Goal: Information Seeking & Learning: Learn about a topic

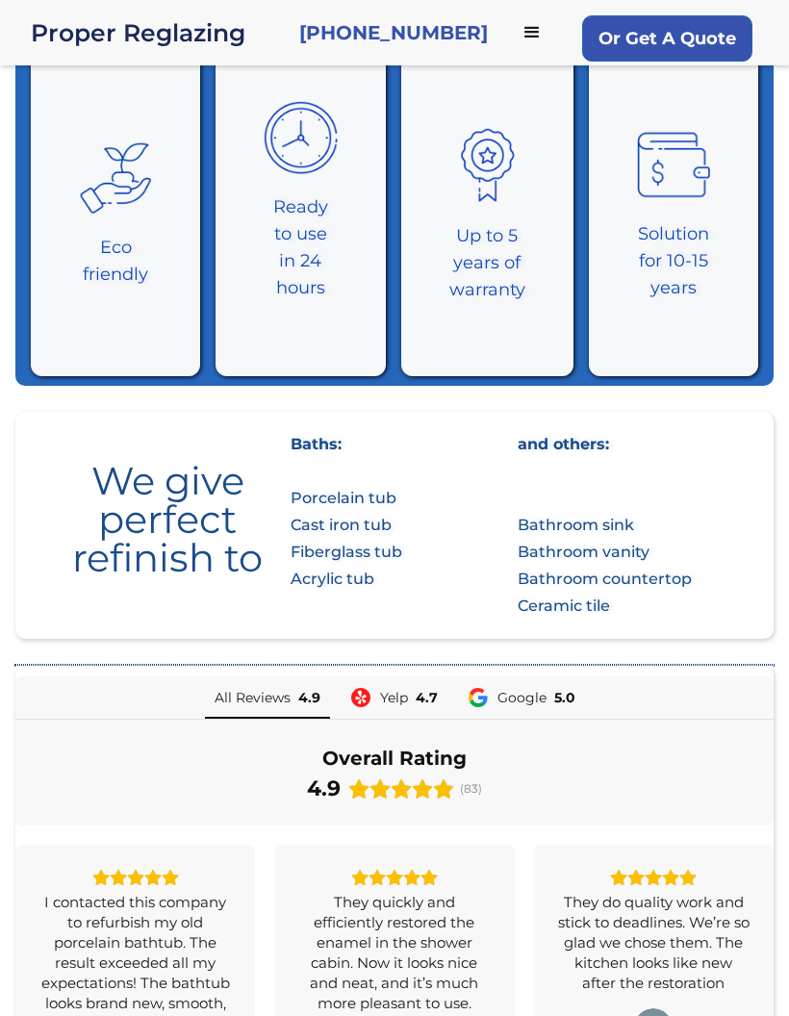
scroll to position [884, 0]
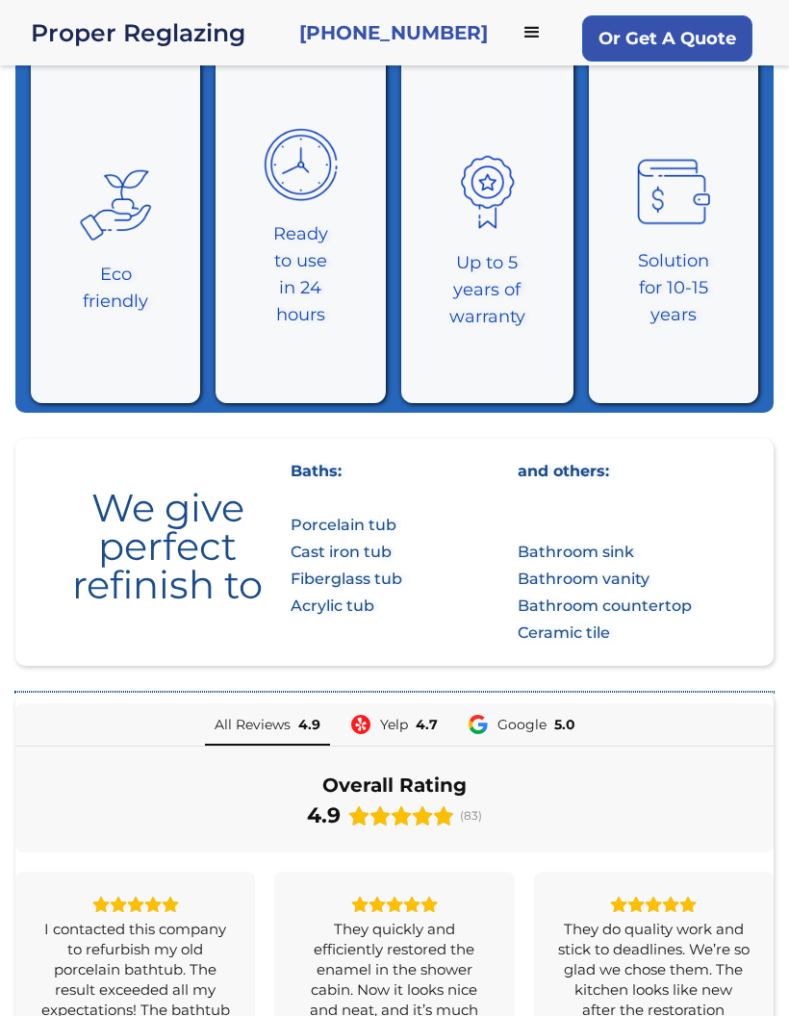
click at [569, 543] on strong "‍ Bathroom sink Bathroom vanity Bathroom countertop Ceramic tile" at bounding box center [604, 592] width 174 height 99
click at [561, 549] on strong "‍ Bathroom sink Bathroom vanity Bathroom countertop Ceramic tile" at bounding box center [604, 592] width 174 height 99
click at [560, 544] on strong "‍ Bathroom sink Bathroom vanity Bathroom countertop Ceramic tile" at bounding box center [604, 592] width 174 height 99
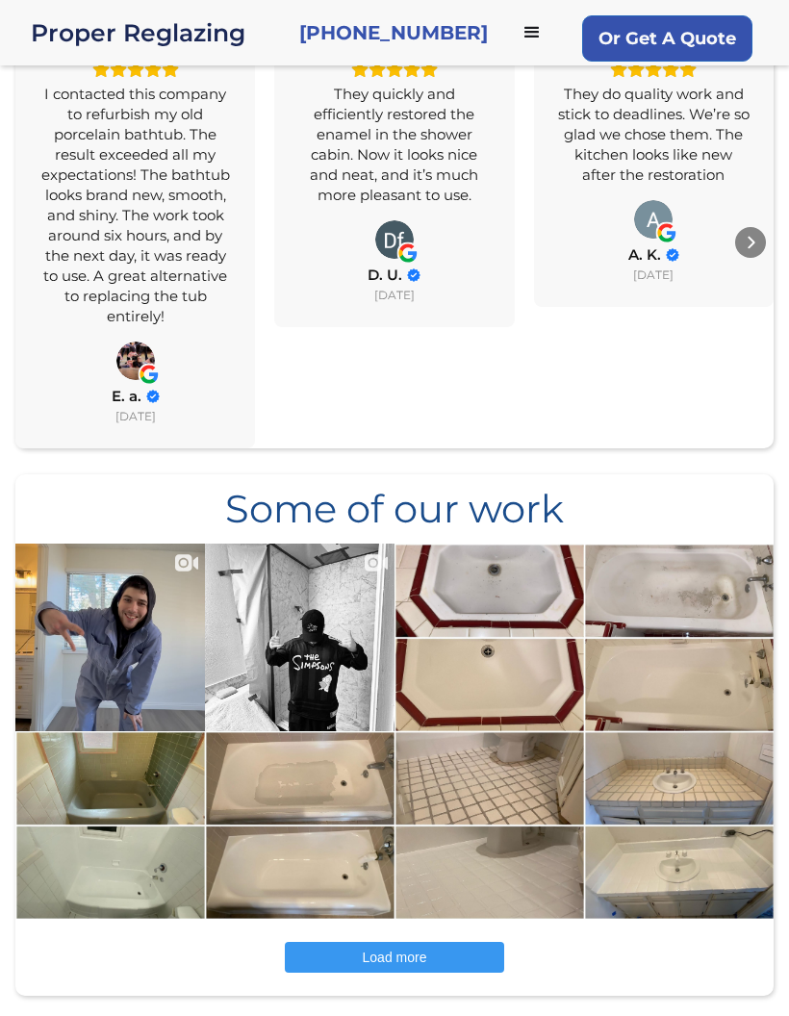
scroll to position [1737, 0]
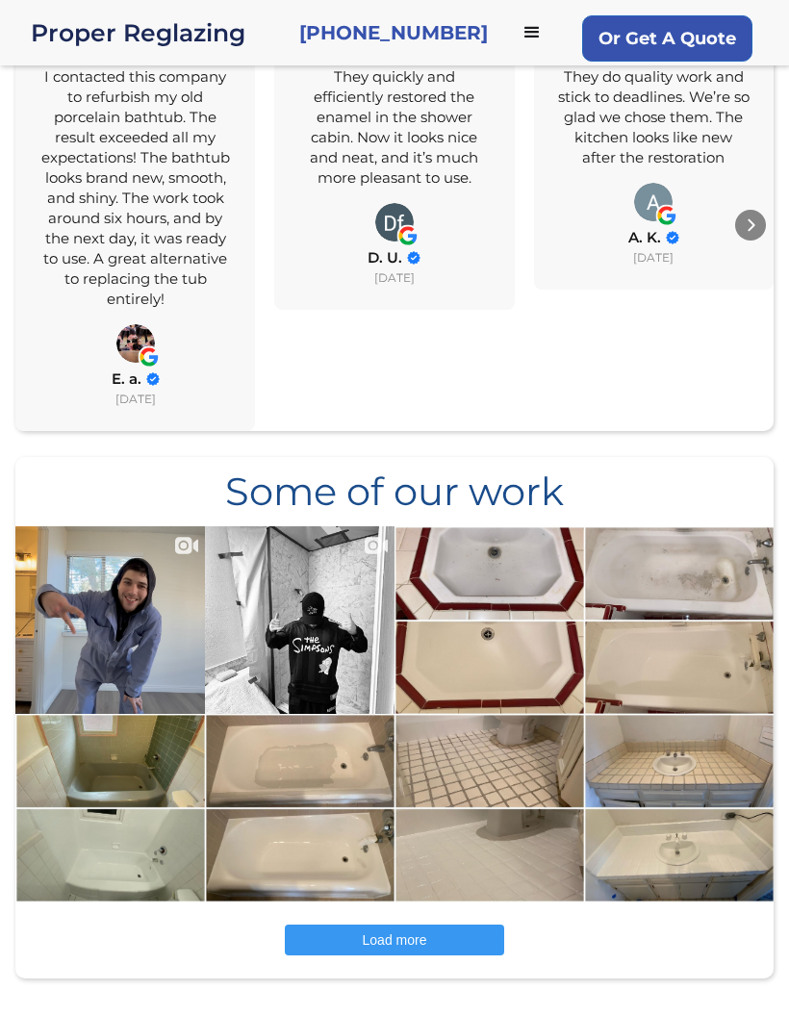
click at [107, 516] on img at bounding box center [109, 620] width 191 height 340
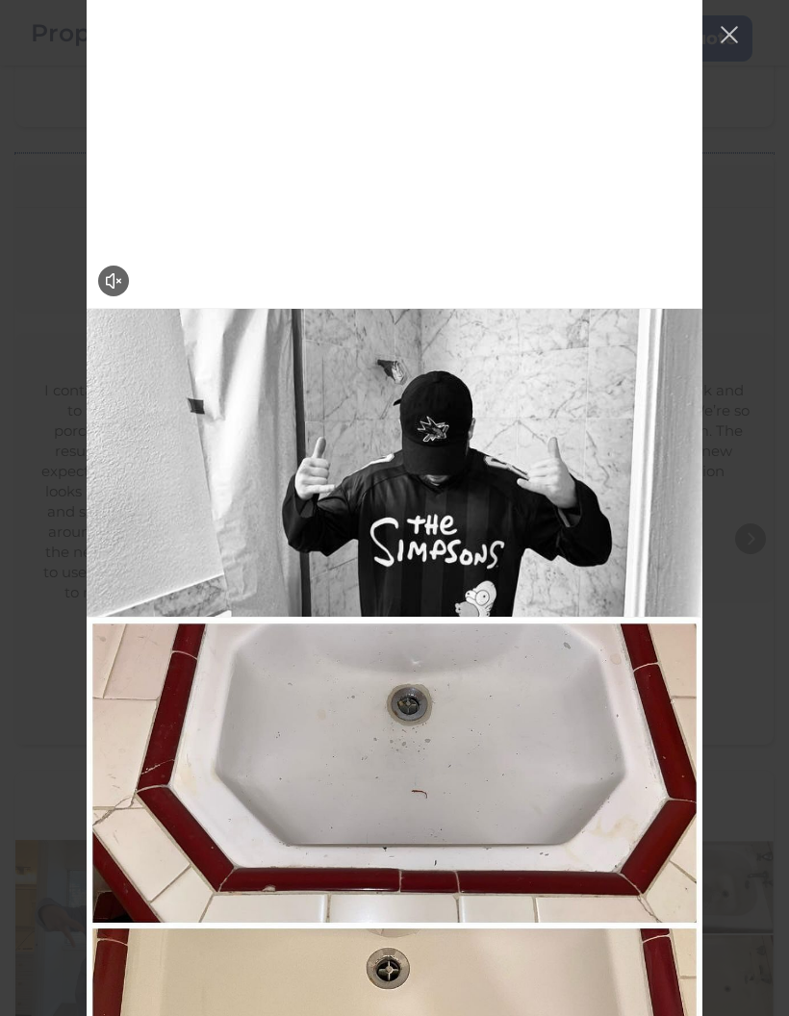
scroll to position [1421, 0]
click at [728, 22] on button "Close Instagram Feed Popup" at bounding box center [729, 34] width 31 height 31
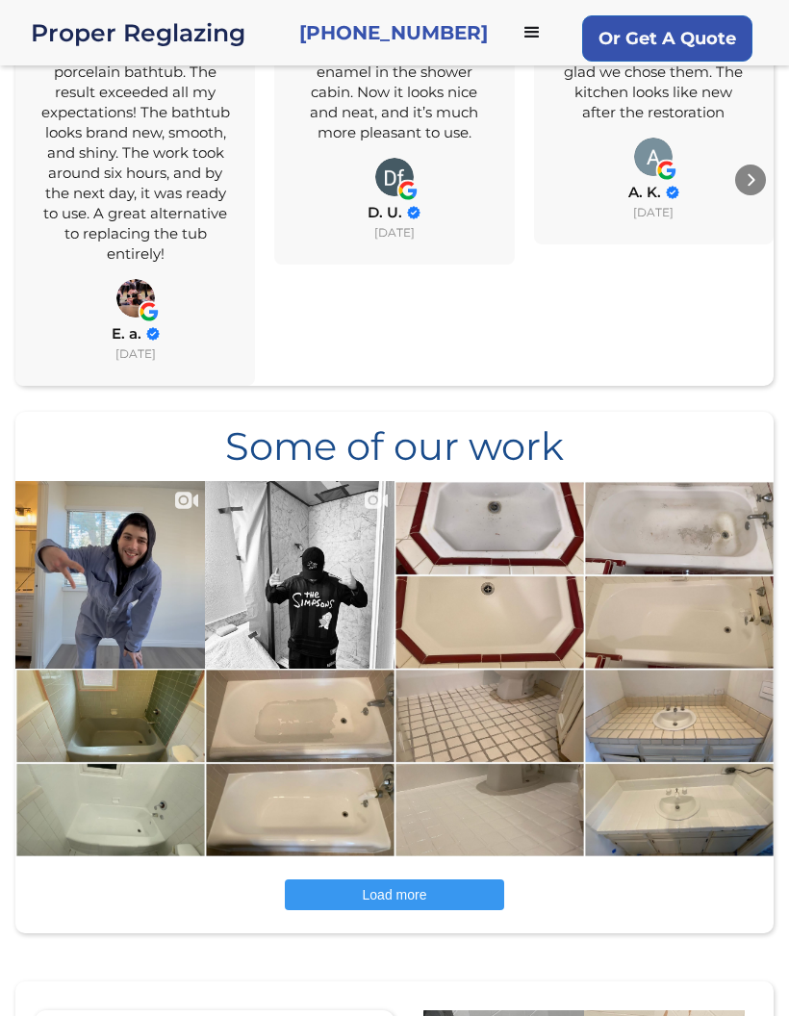
scroll to position [1782, 0]
click at [522, 480] on img at bounding box center [488, 574] width 191 height 189
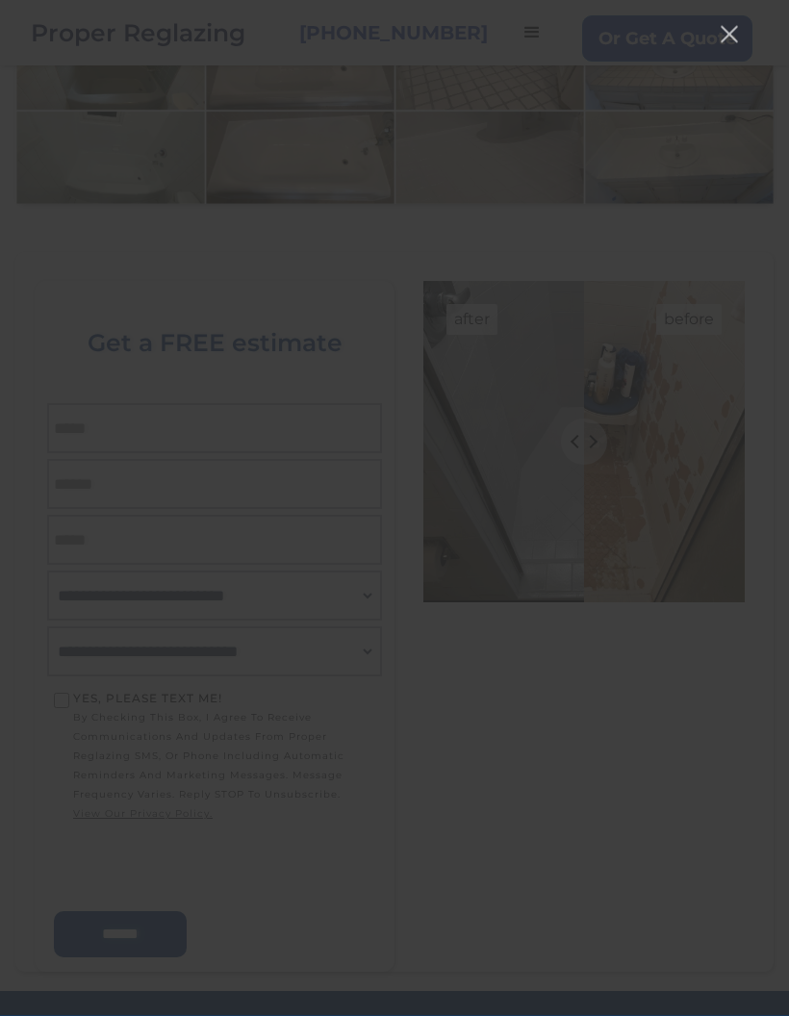
scroll to position [2435, 0]
click at [717, 37] on button "Close Instagram Feed Popup" at bounding box center [729, 34] width 31 height 31
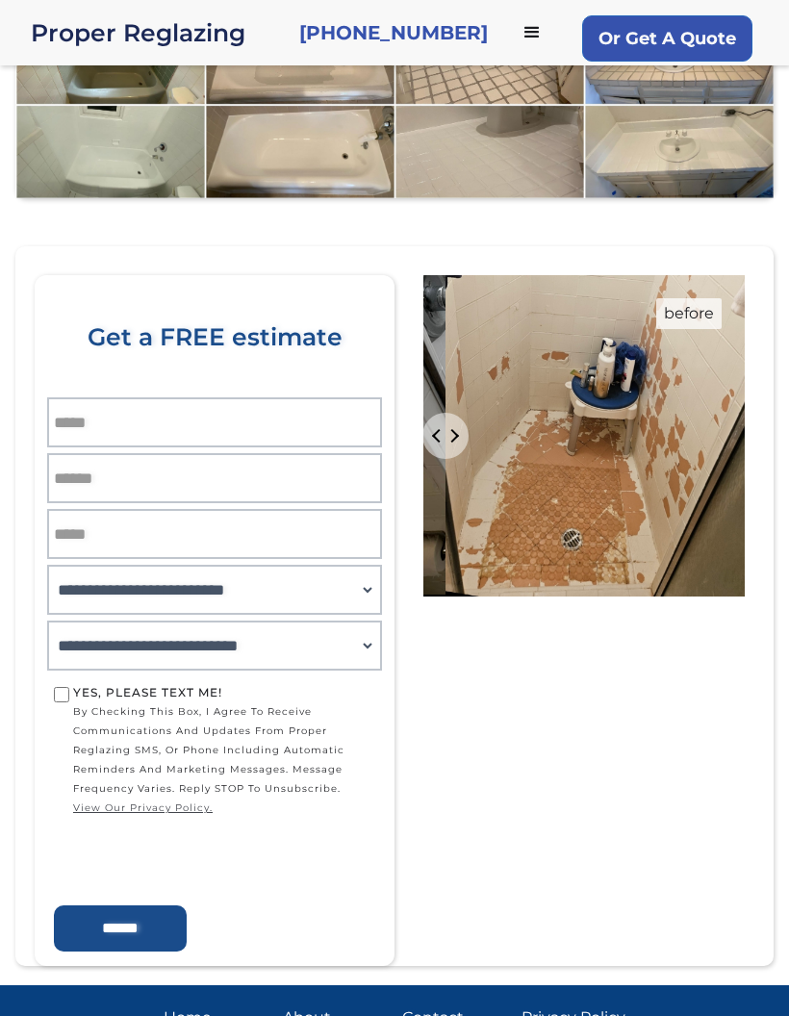
scroll to position [2440, 0]
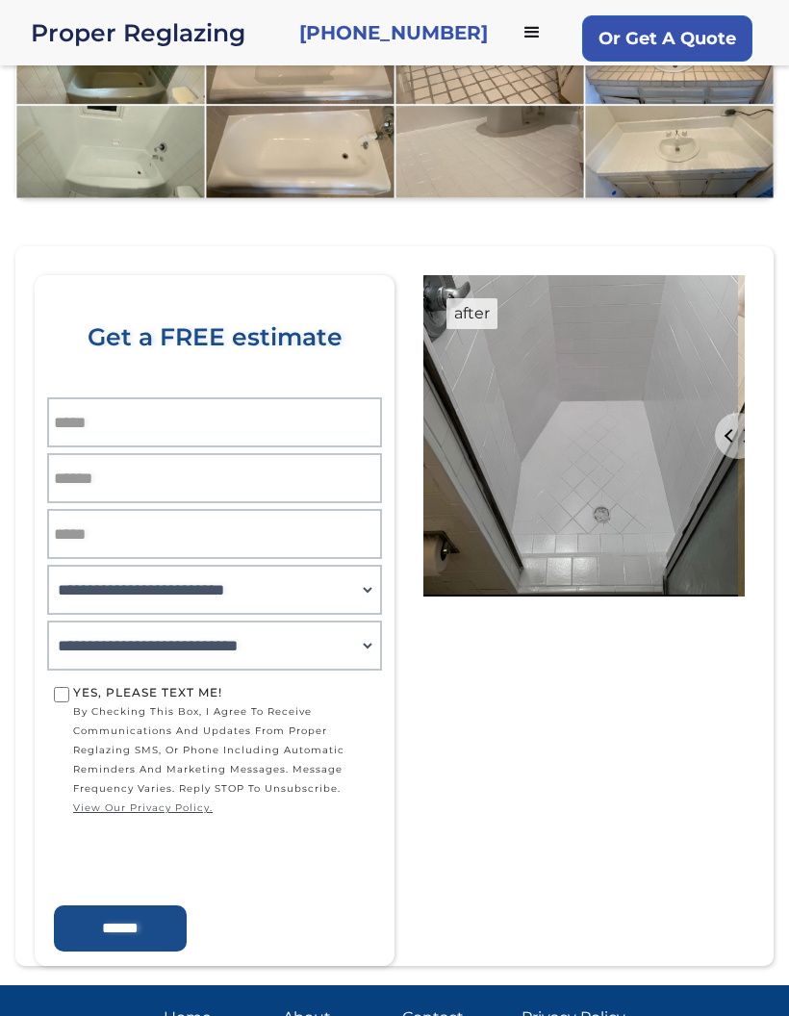
type input "***"
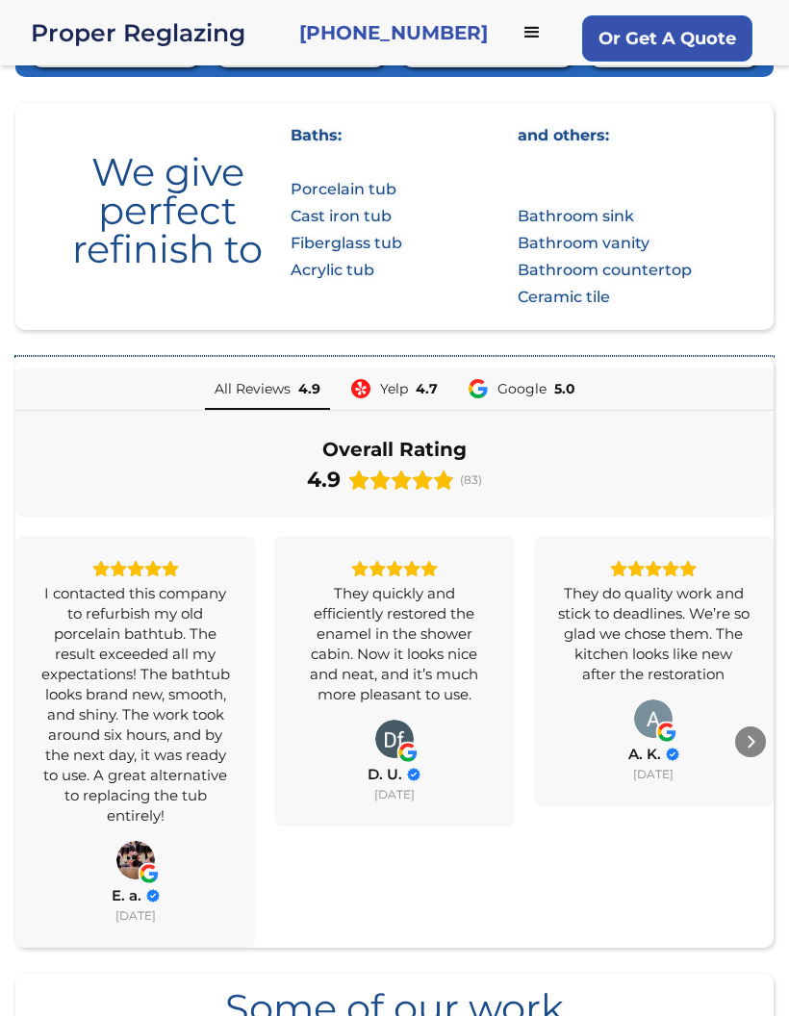
scroll to position [1216, 0]
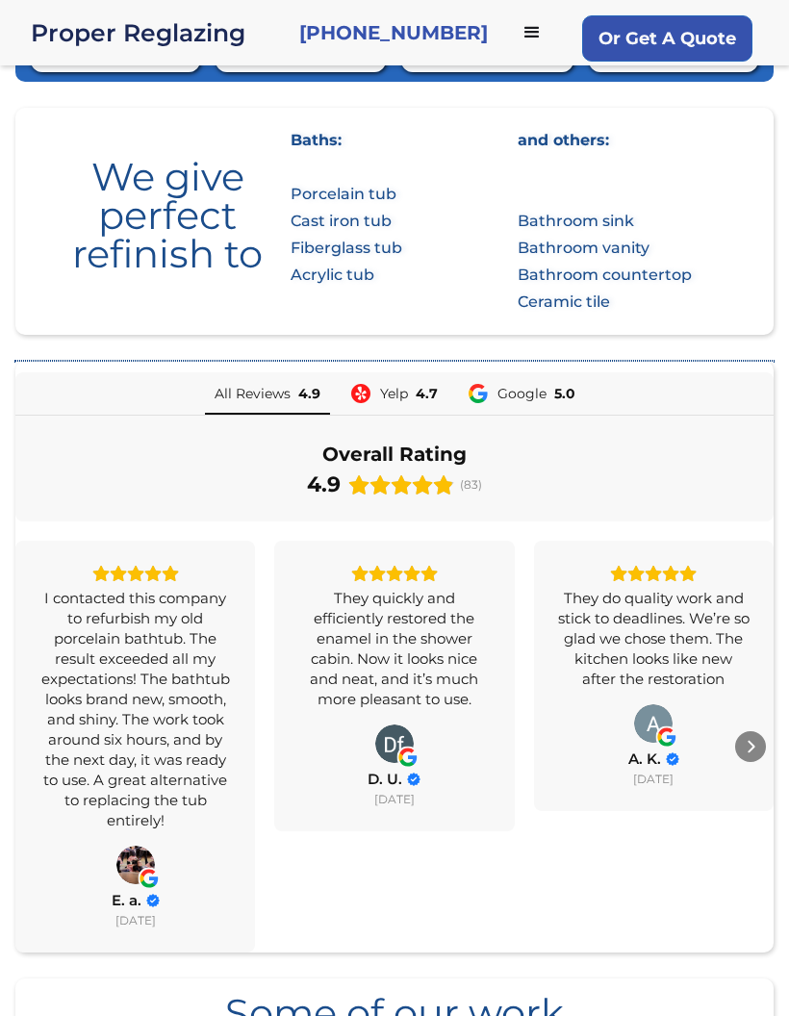
click at [520, 38] on div "menu" at bounding box center [531, 32] width 23 height 23
click at [395, 255] on link "FAQ" at bounding box center [394, 250] width 789 height 53
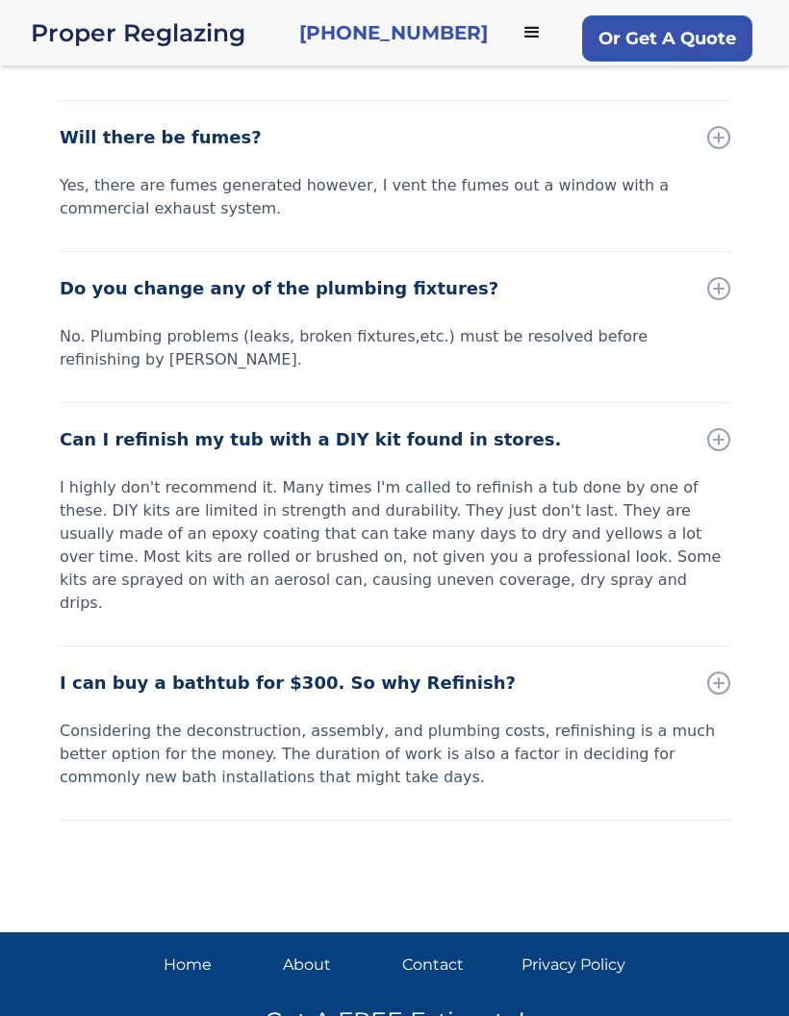
scroll to position [1145, 0]
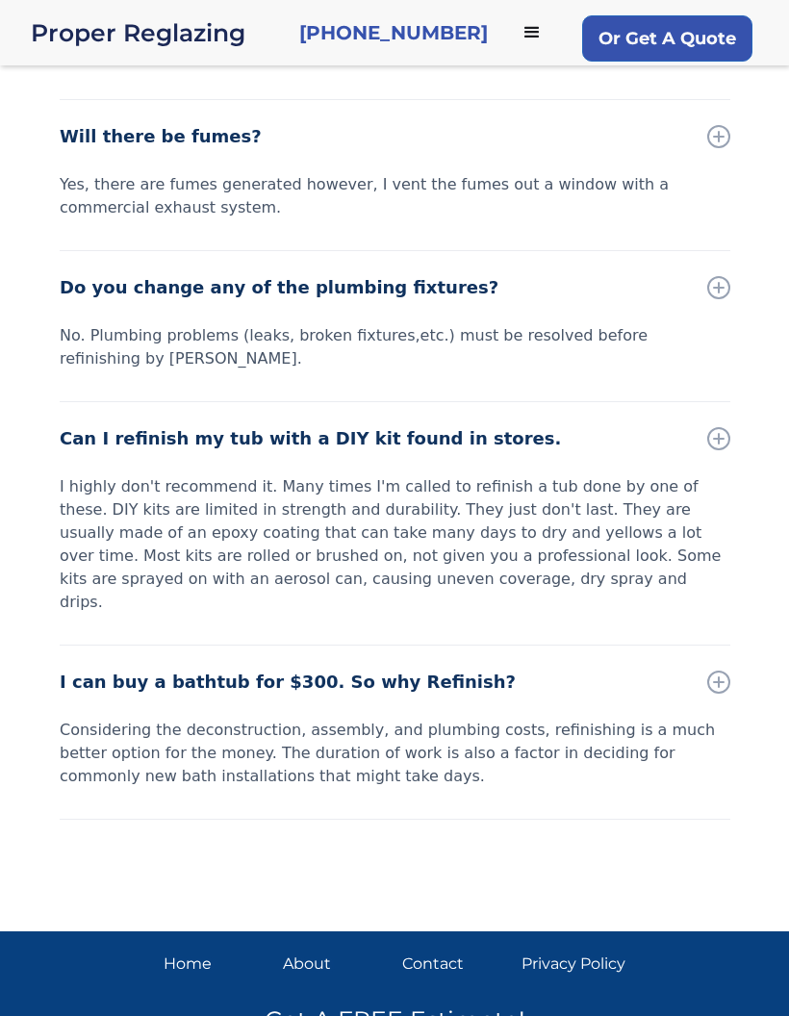
click at [720, 681] on div at bounding box center [719, 682] width 12 height 2
click at [718, 676] on div at bounding box center [718, 682] width 2 height 12
click at [718, 670] on div at bounding box center [718, 681] width 23 height 23
click at [725, 670] on div at bounding box center [718, 681] width 23 height 23
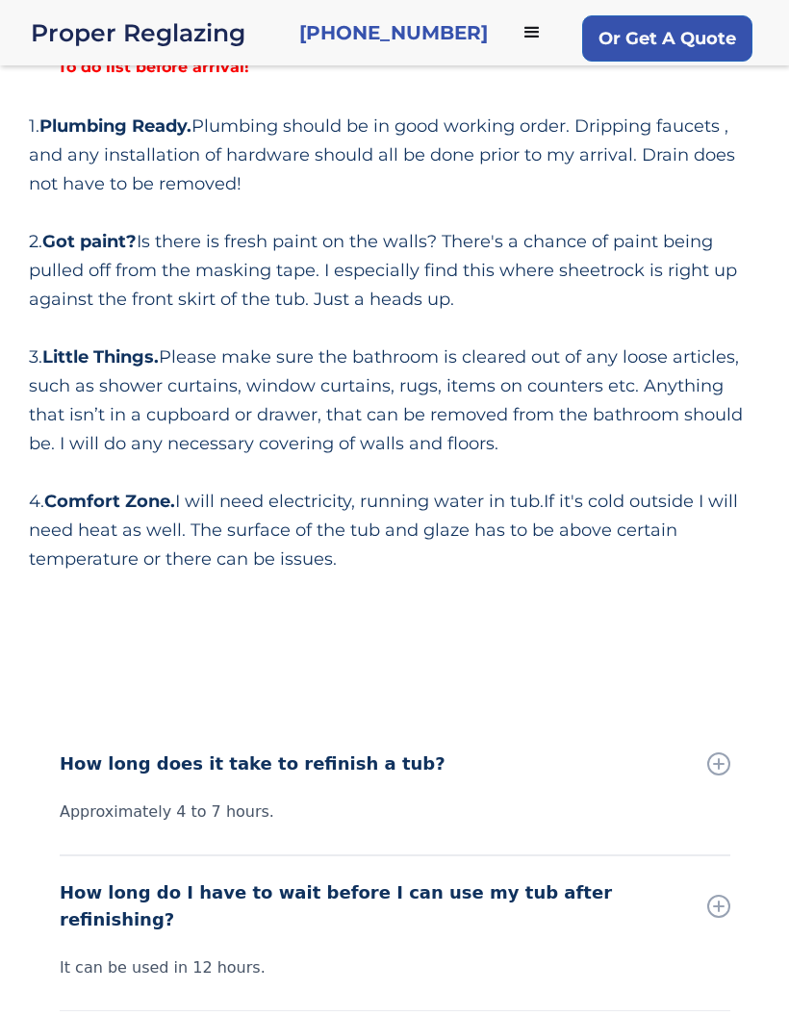
scroll to position [0, 0]
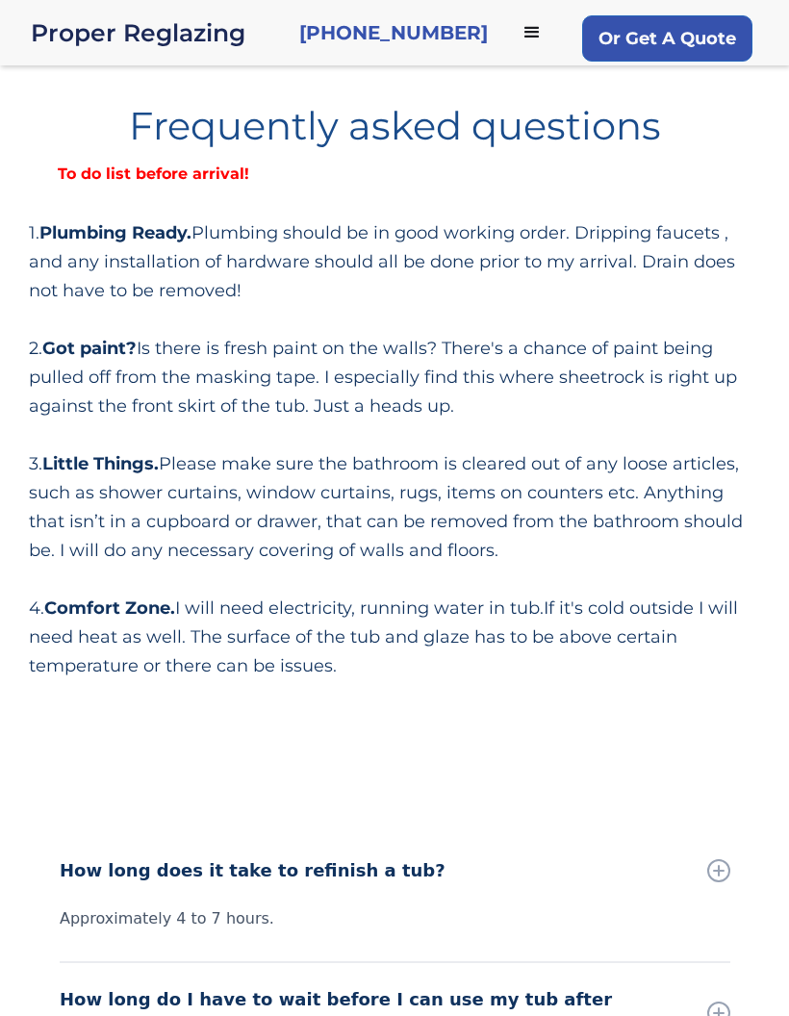
click at [520, 28] on div "menu" at bounding box center [531, 32] width 23 height 23
click at [400, 141] on link "About" at bounding box center [394, 144] width 789 height 53
